Goal: Use online tool/utility: Utilize a website feature to perform a specific function

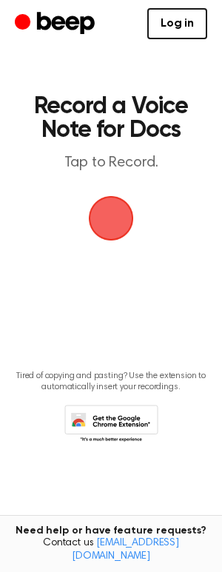
click at [131, 215] on span "button" at bounding box center [111, 219] width 48 height 48
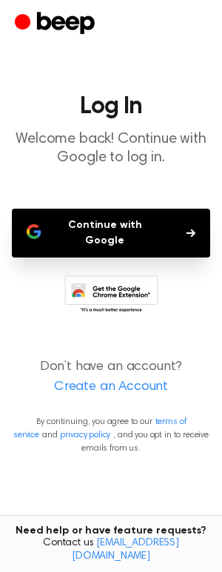
click at [102, 235] on button "Continue with Google" at bounding box center [111, 233] width 198 height 49
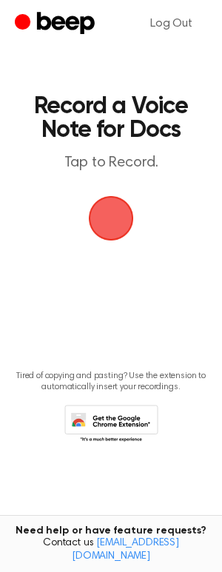
click at [104, 209] on span "button" at bounding box center [111, 219] width 48 height 48
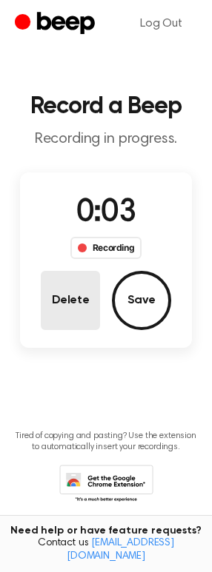
click at [61, 295] on button "Delete" at bounding box center [70, 300] width 59 height 59
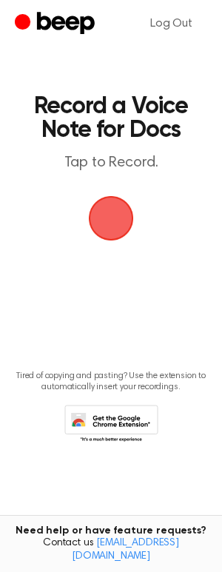
click at [112, 226] on span "button" at bounding box center [111, 218] width 45 height 45
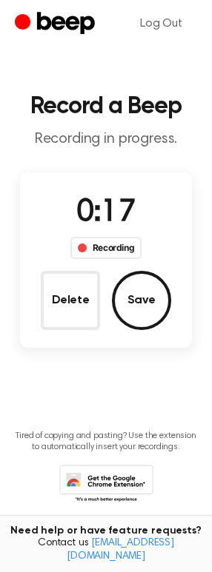
click at [148, 314] on button "Save" at bounding box center [141, 300] width 59 height 59
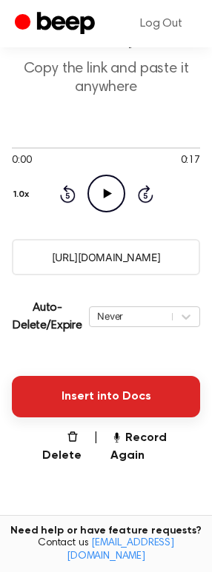
scroll to position [91, 0]
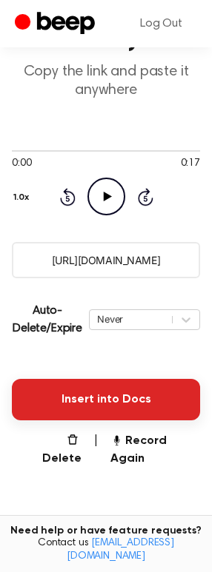
click at [131, 402] on button "Insert into Docs" at bounding box center [106, 399] width 188 height 41
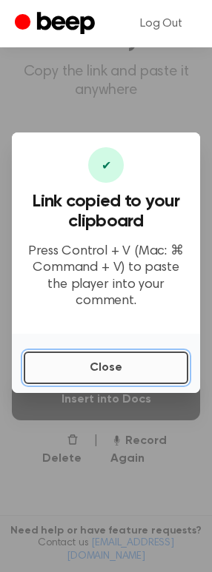
click at [121, 360] on button "Close" at bounding box center [106, 367] width 164 height 33
